Goal: Information Seeking & Learning: Check status

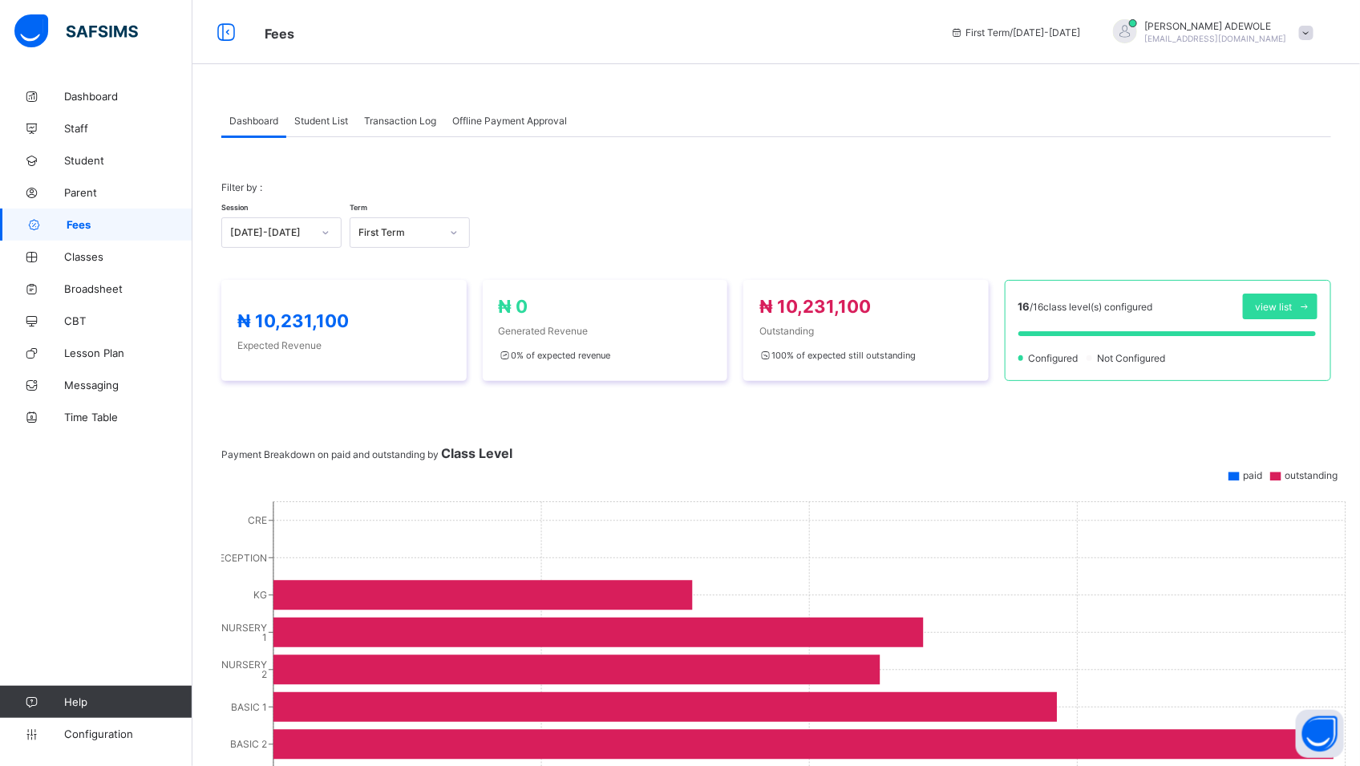
click at [337, 125] on span "Student List" at bounding box center [321, 121] width 54 height 12
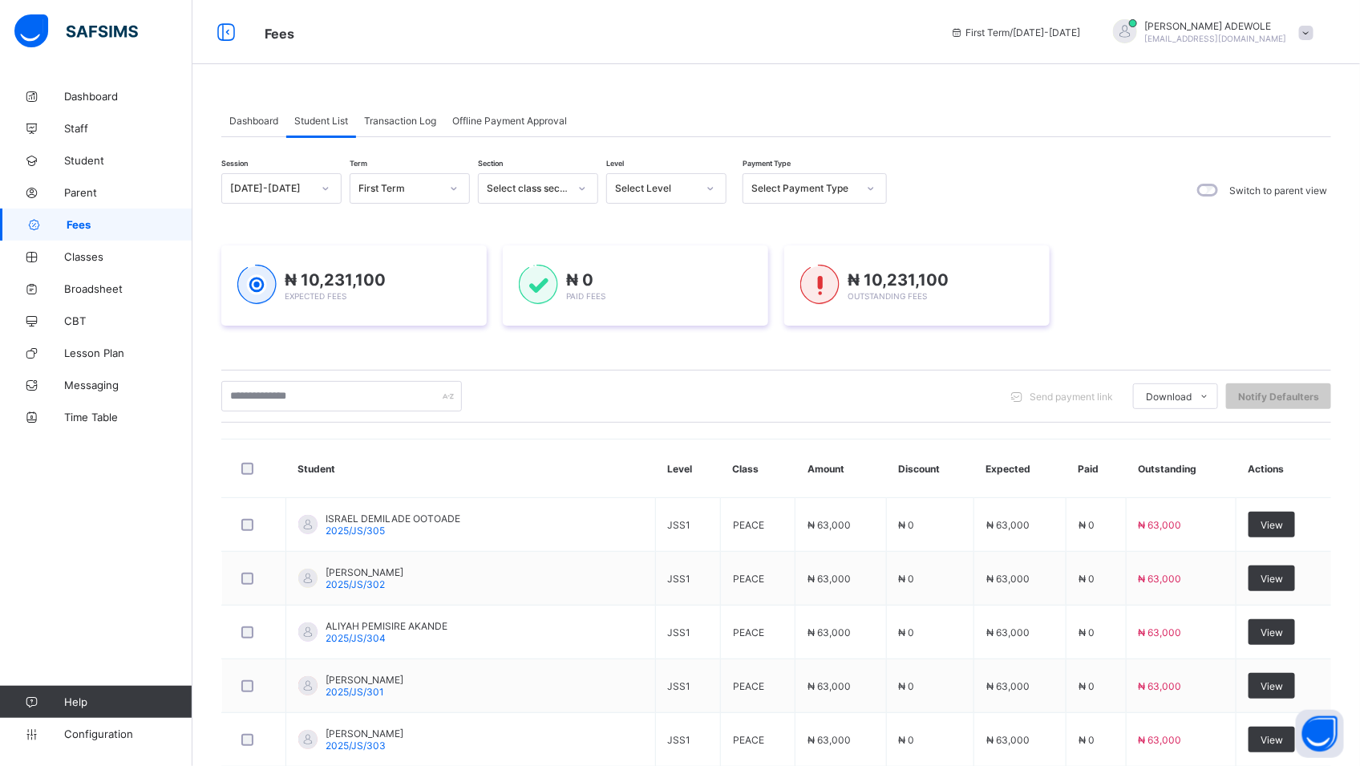
click at [712, 188] on icon at bounding box center [710, 188] width 10 height 16
click at [640, 380] on div "BASIC 2" at bounding box center [666, 372] width 119 height 25
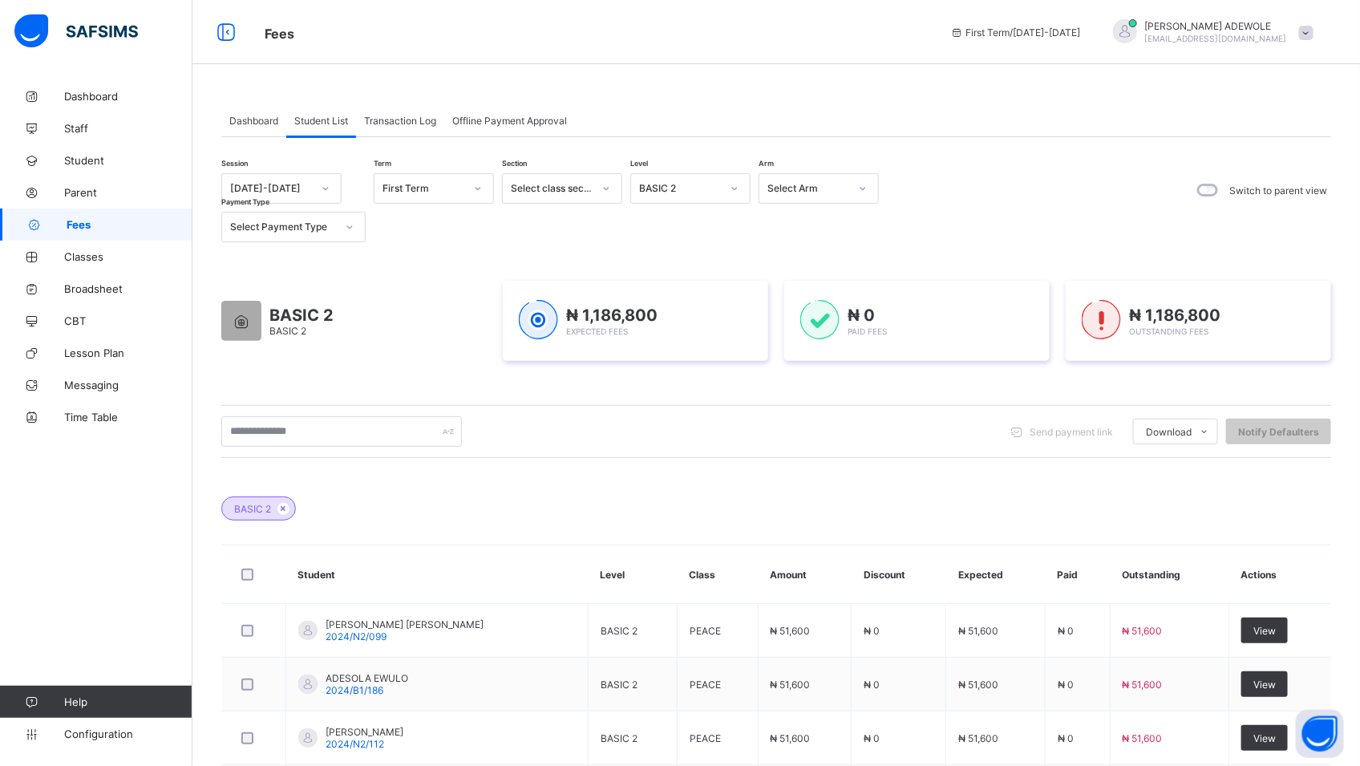
click at [869, 602] on th "Discount" at bounding box center [898, 574] width 95 height 59
click at [342, 435] on input "text" at bounding box center [341, 431] width 240 height 30
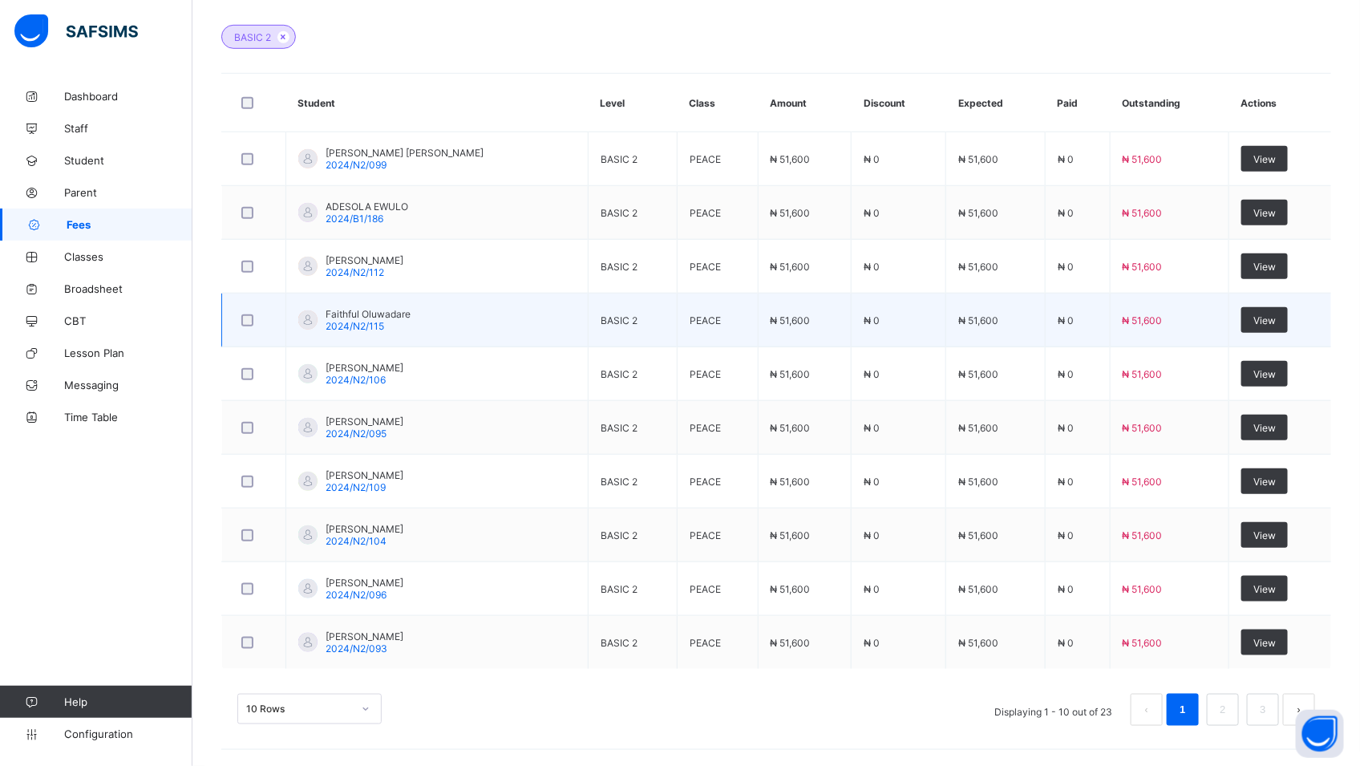
scroll to position [477, 0]
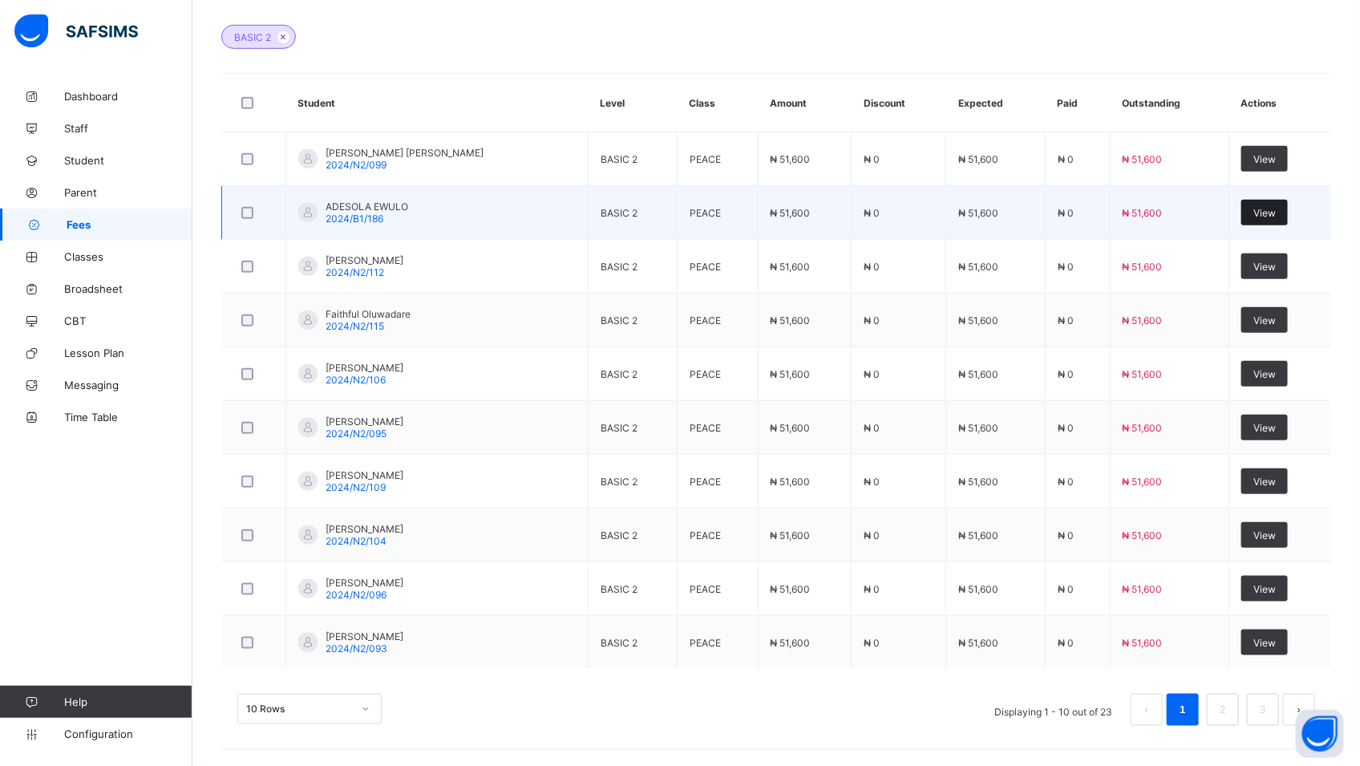
type input "********"
click at [1275, 214] on span "View" at bounding box center [1264, 213] width 22 height 12
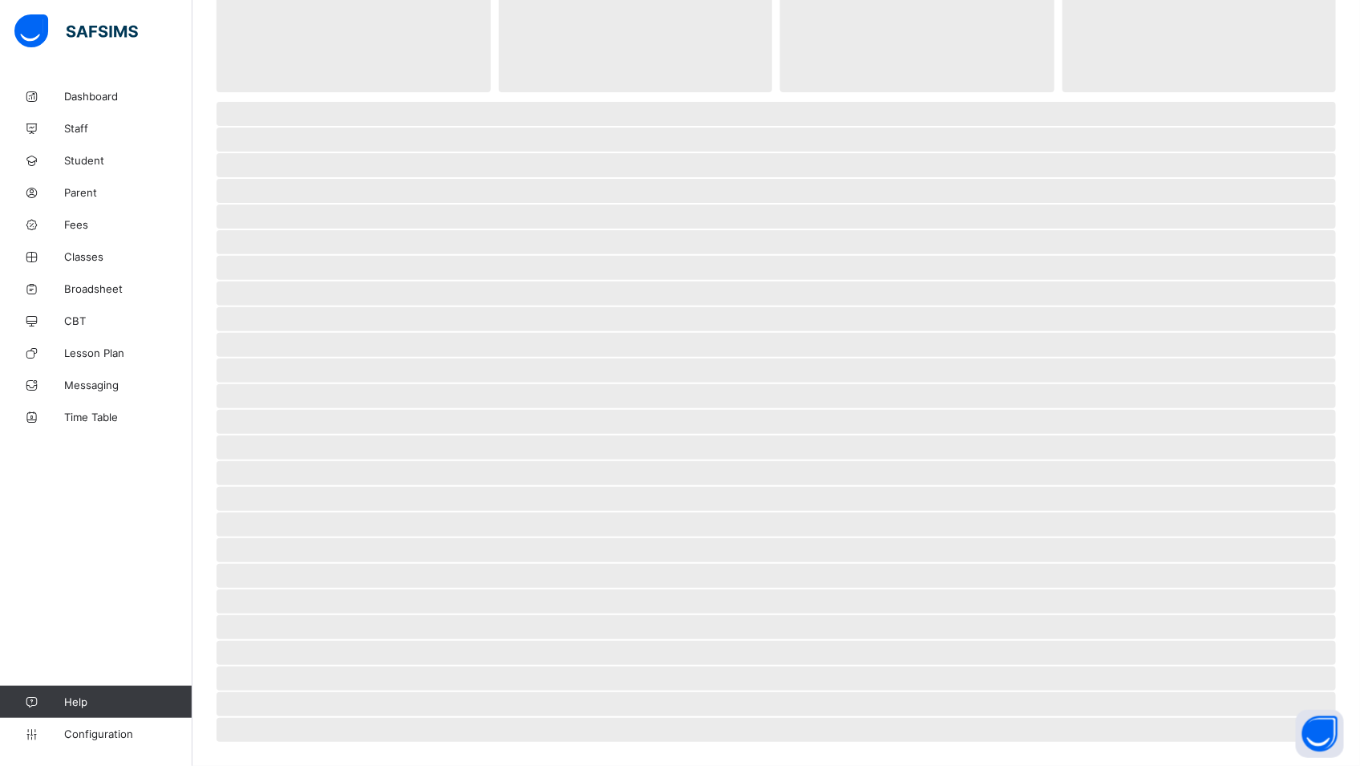
scroll to position [99, 0]
